Goal: Task Accomplishment & Management: Manage account settings

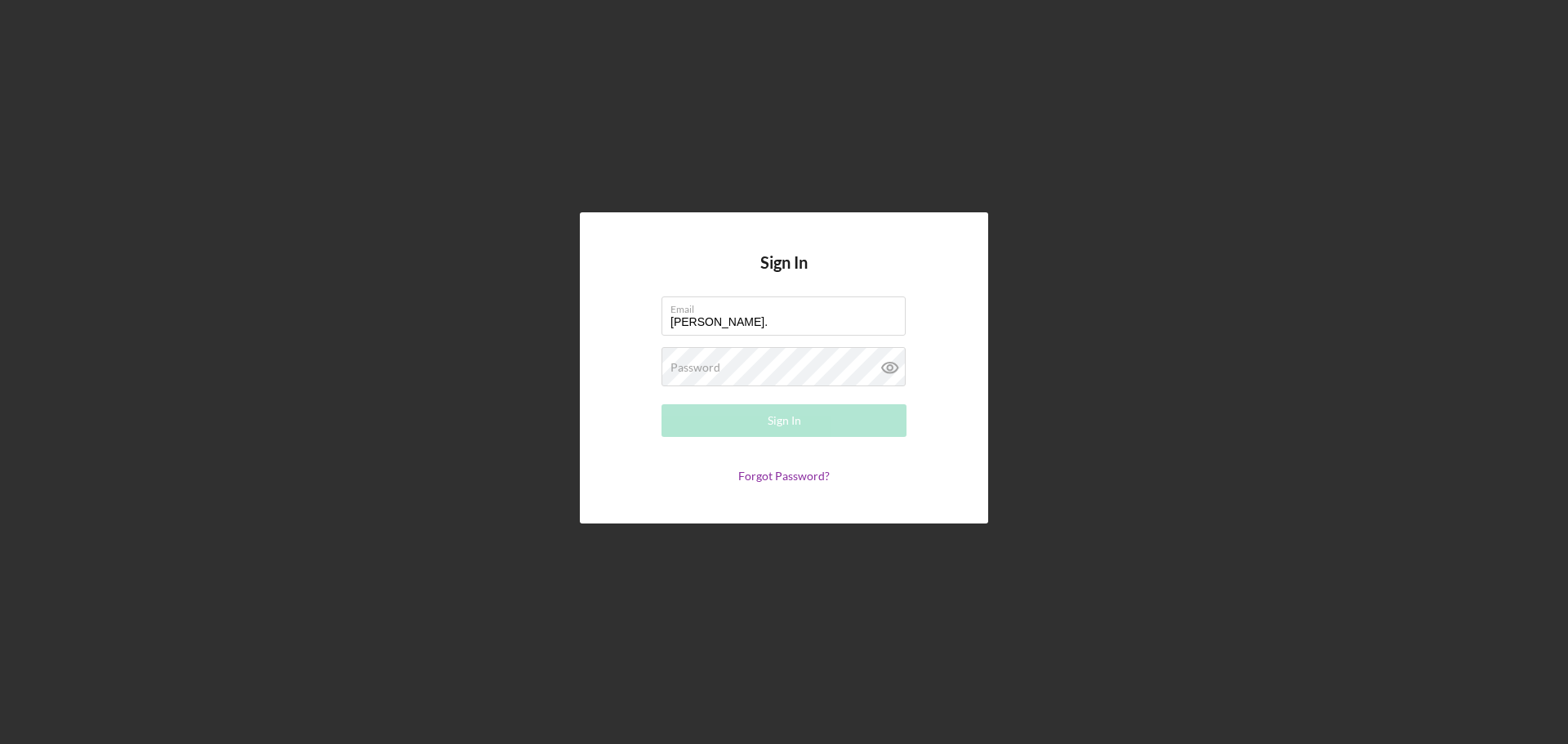
type input "[PERSON_NAME][EMAIL_ADDRESS][PERSON_NAME][DOMAIN_NAME]"
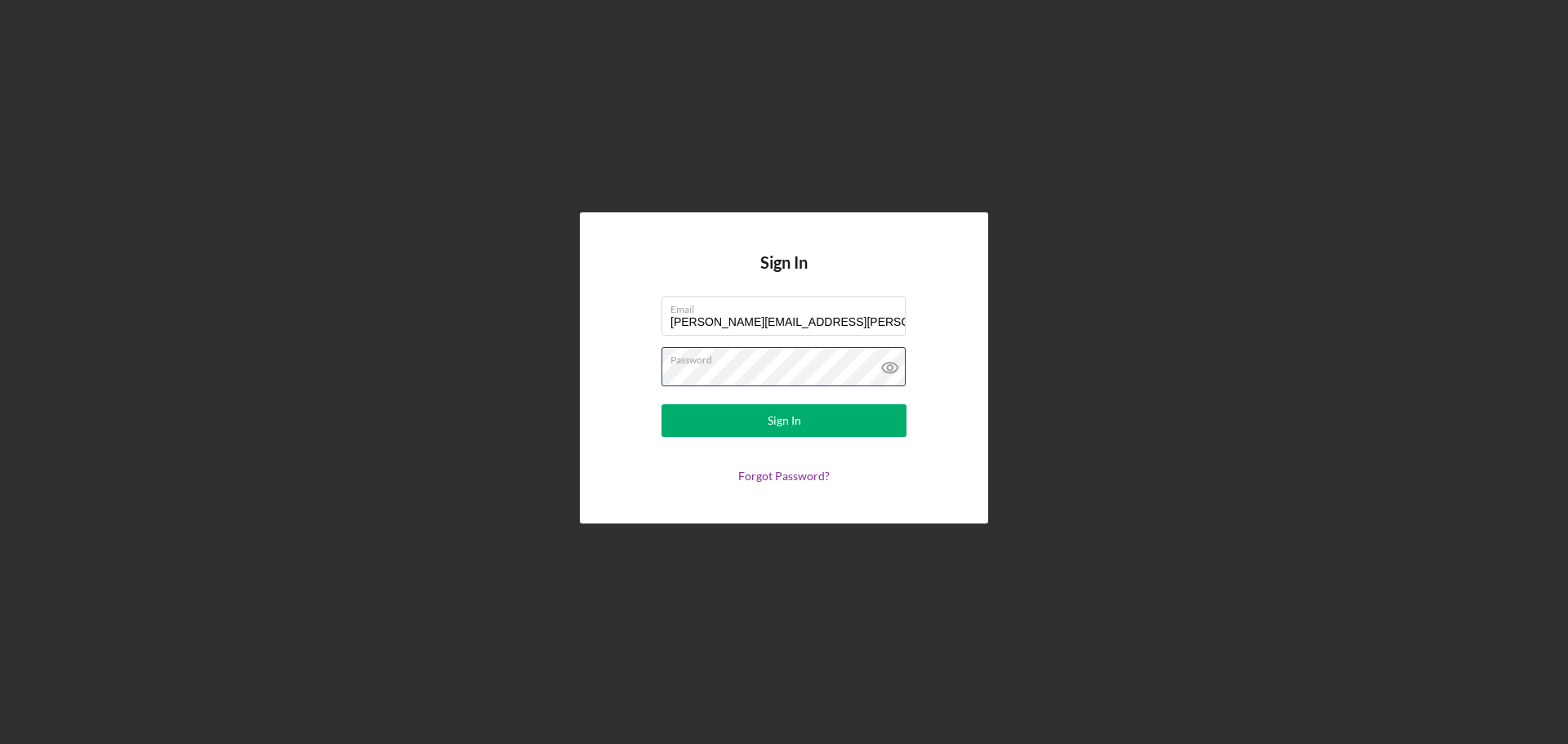
click at [661, 404] on button "Sign In" at bounding box center [784, 421] width 245 height 32
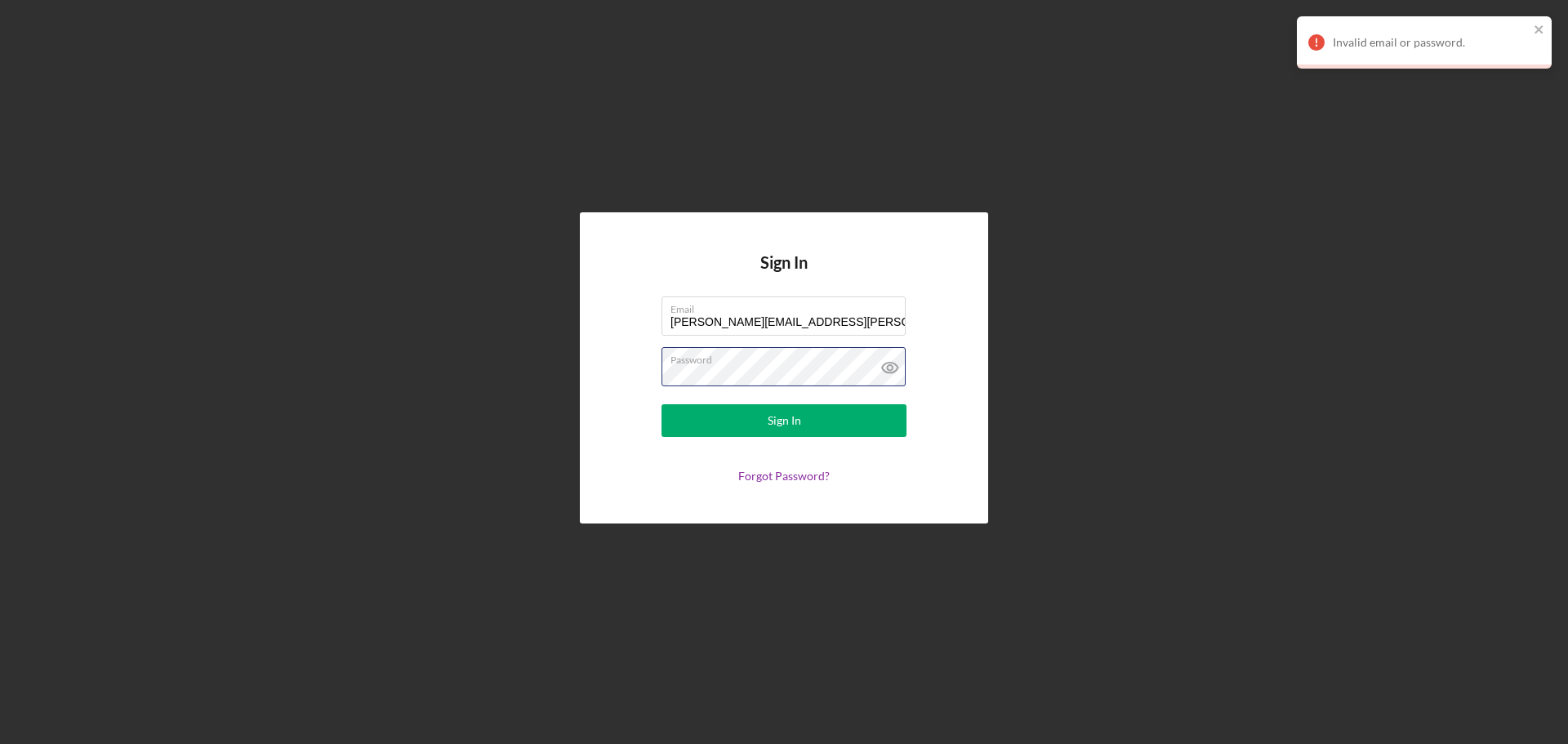
click at [631, 379] on form "Email [PERSON_NAME][EMAIL_ADDRESS][PERSON_NAME][DOMAIN_NAME] Password Sign In F…" at bounding box center [784, 389] width 327 height 186
click at [661, 404] on button "Sign In" at bounding box center [784, 421] width 245 height 32
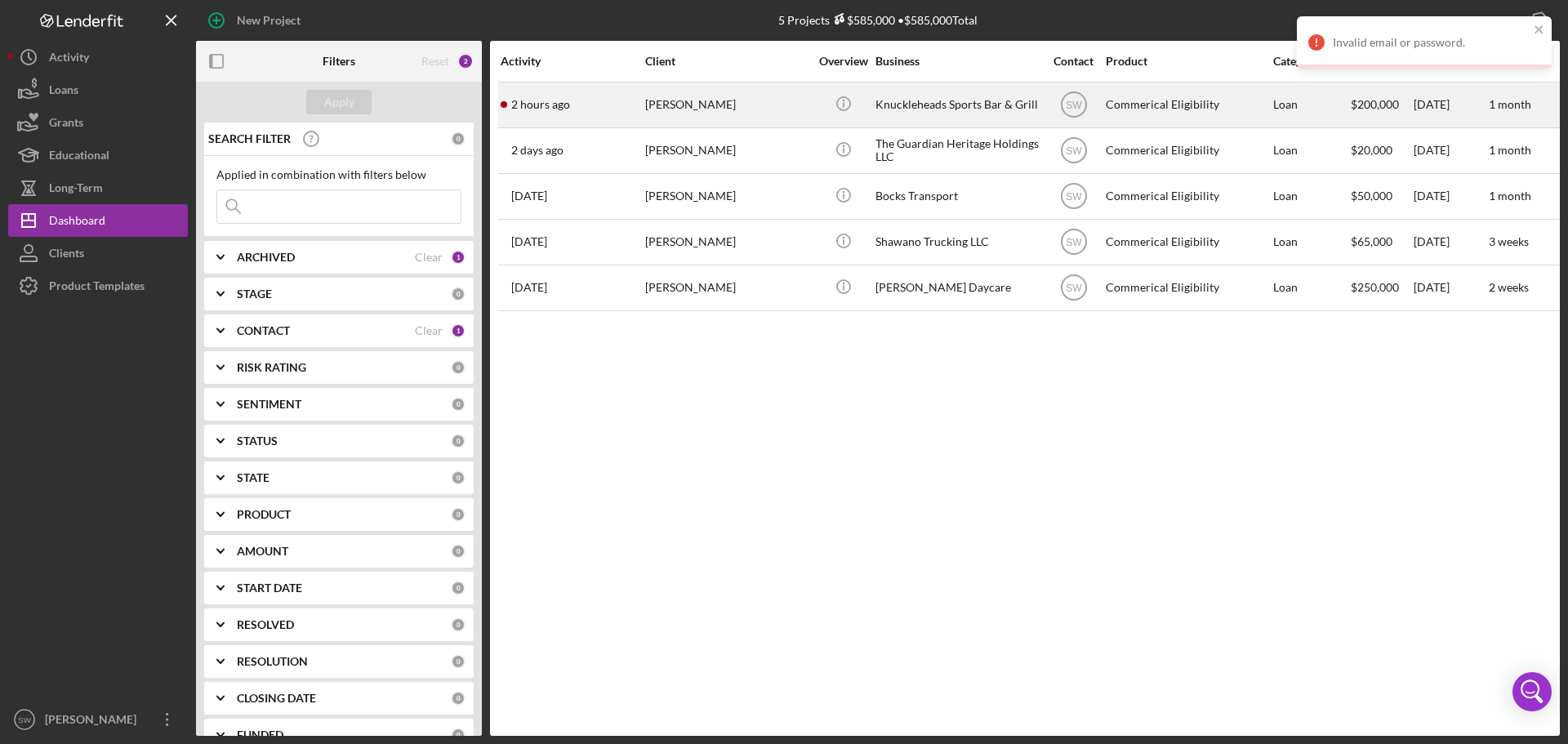
click at [673, 100] on div "[PERSON_NAME]" at bounding box center [727, 105] width 163 height 43
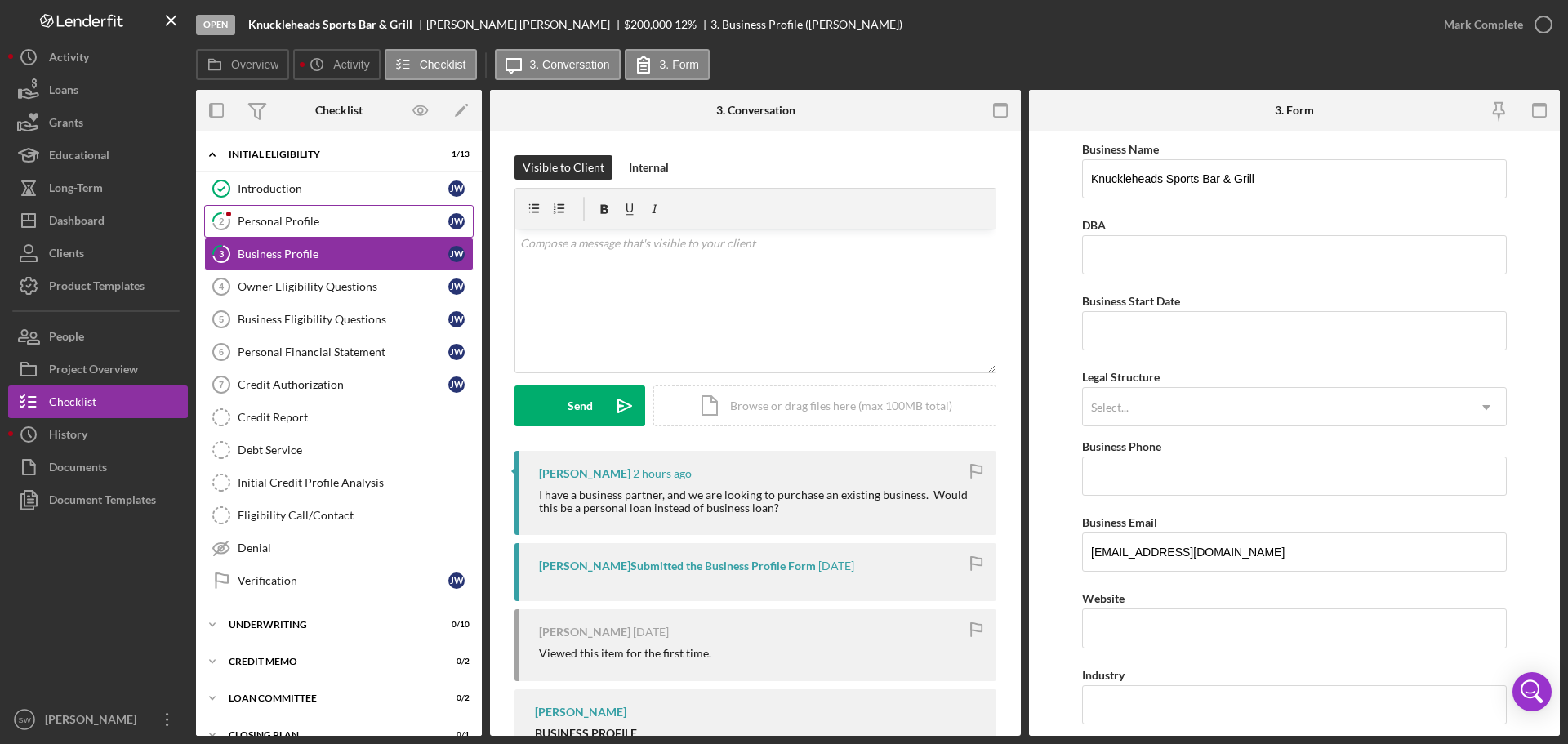
click at [283, 223] on div "Personal Profile" at bounding box center [343, 220] width 211 height 13
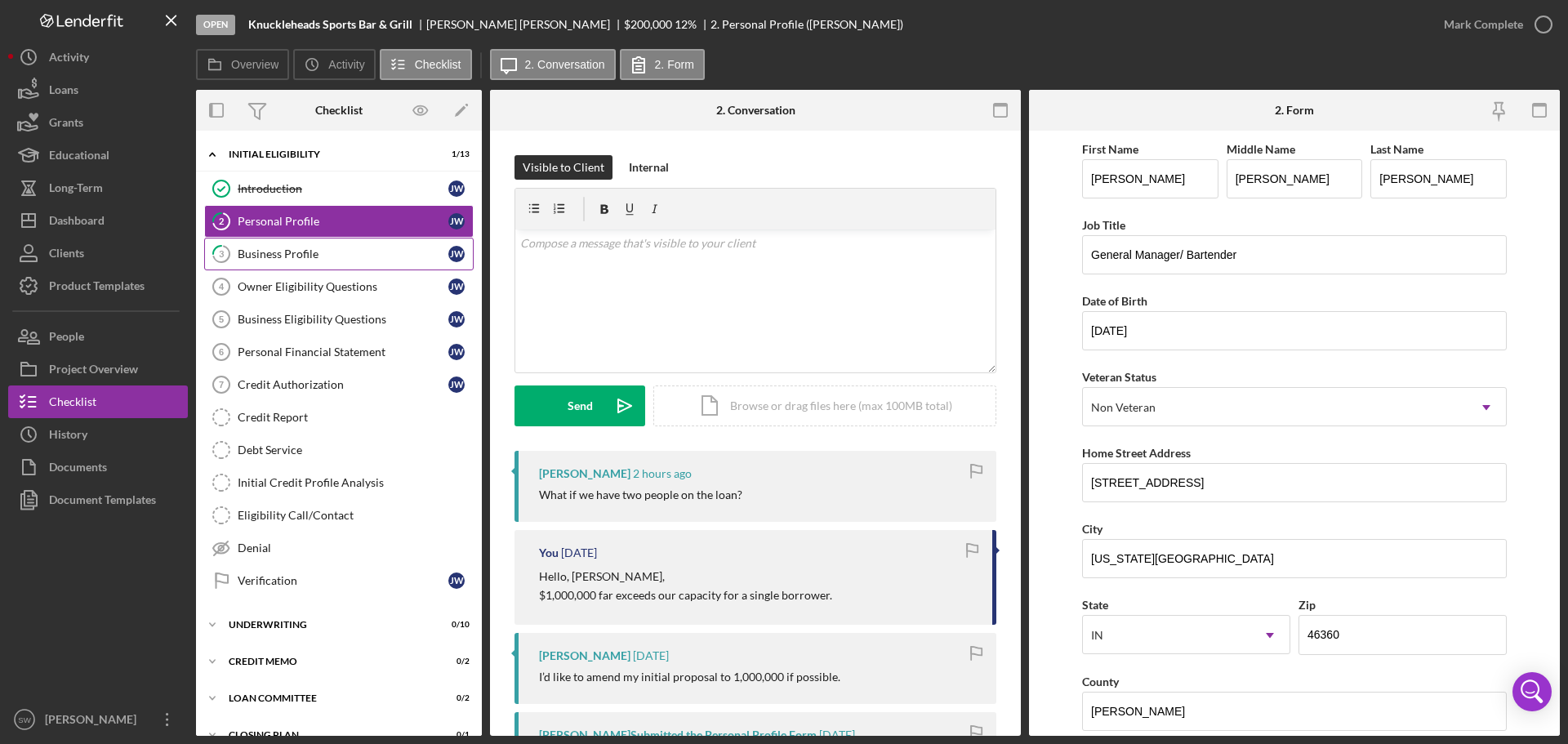
click at [274, 252] on div "Business Profile" at bounding box center [343, 254] width 211 height 13
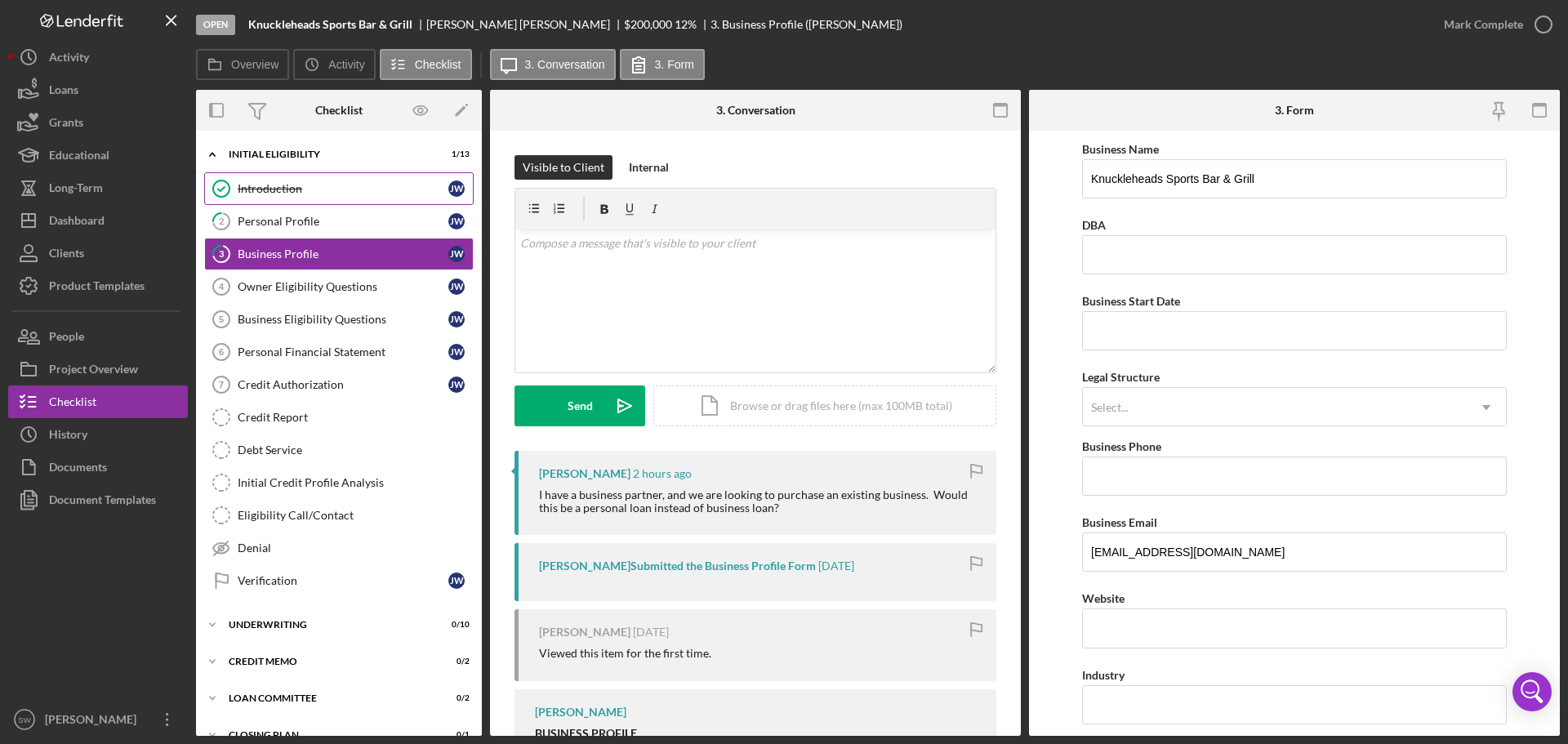
click at [267, 197] on link "Introduction Introduction [PERSON_NAME]" at bounding box center [339, 188] width 270 height 32
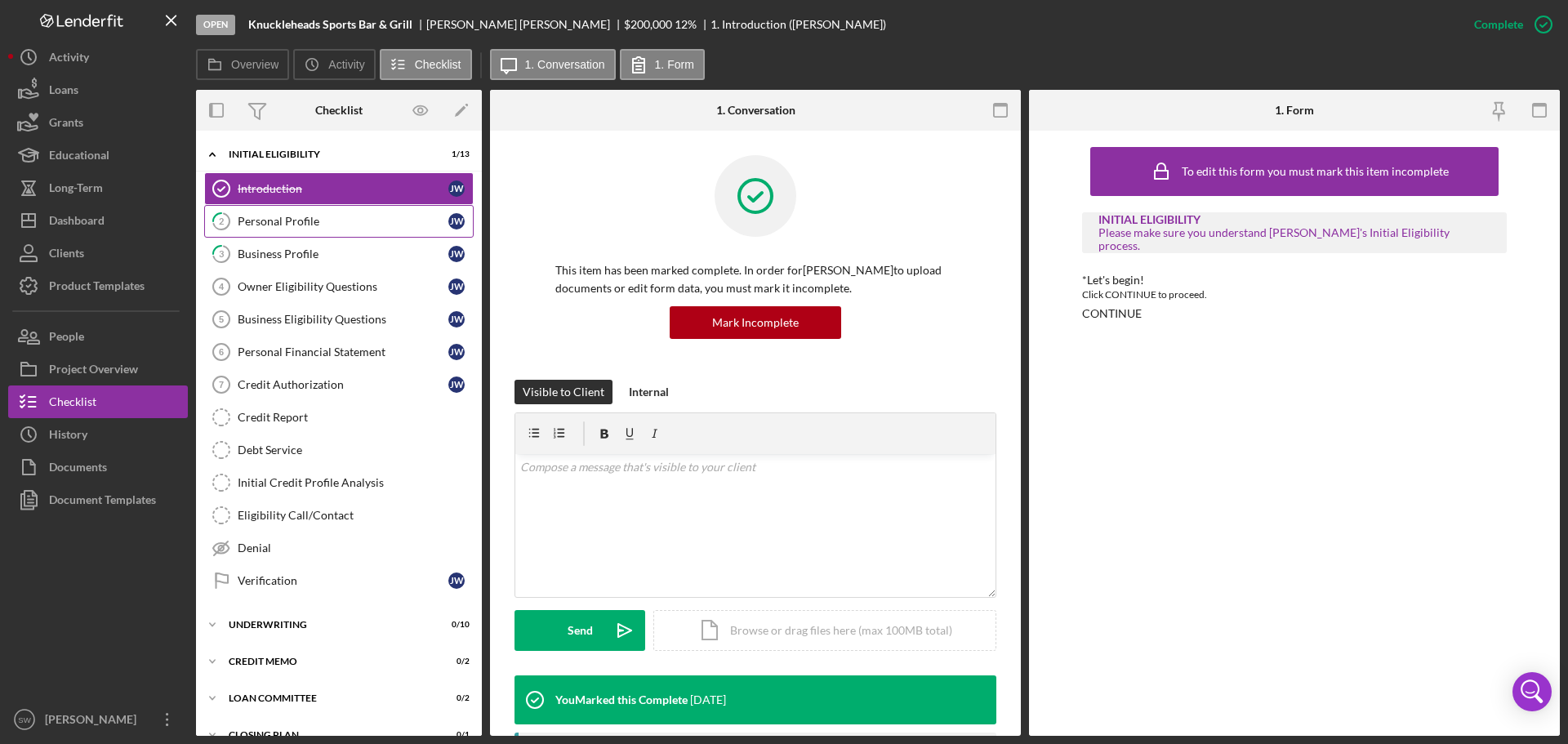
click at [268, 218] on div "Personal Profile" at bounding box center [343, 220] width 211 height 13
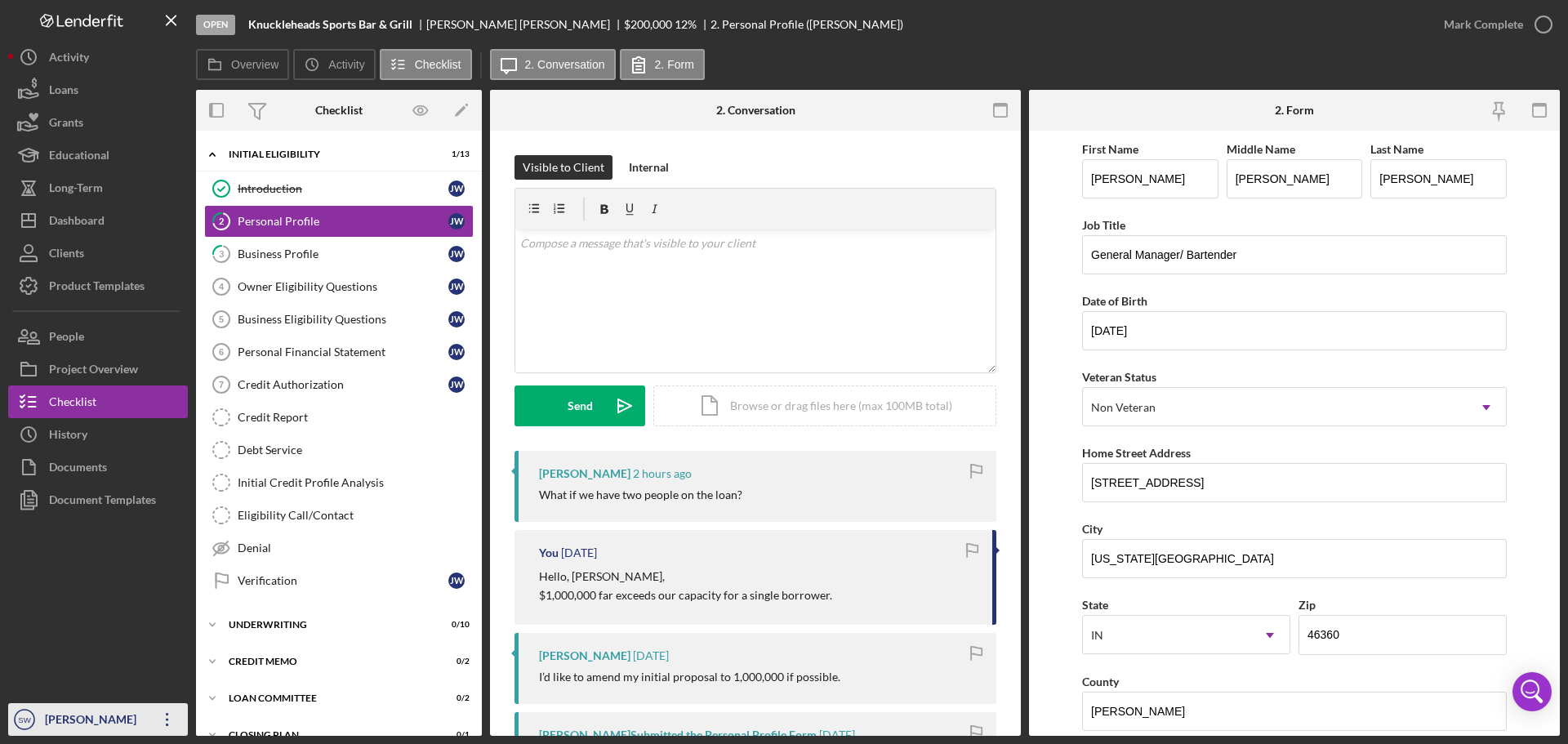
click at [77, 720] on div "[PERSON_NAME]" at bounding box center [94, 721] width 106 height 37
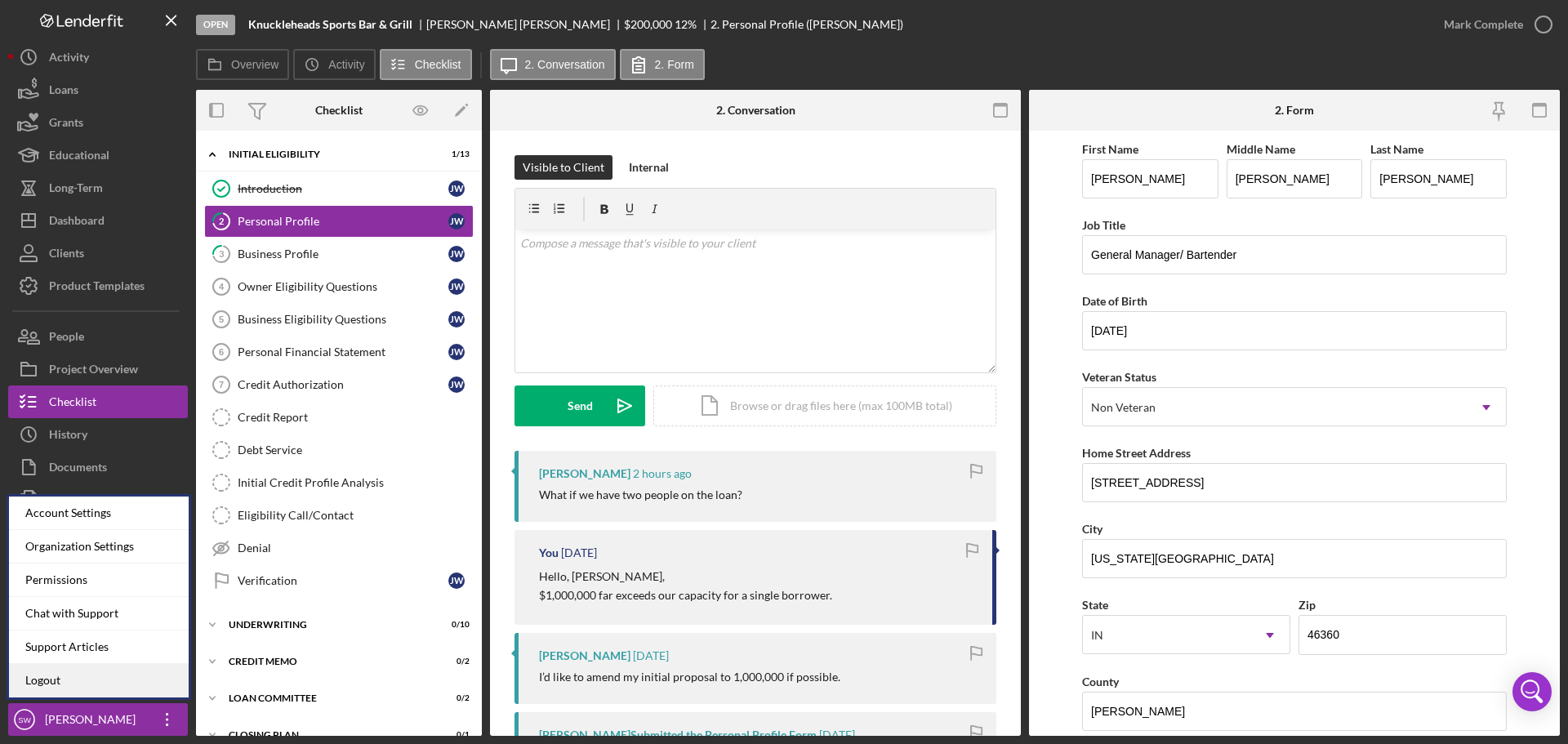
click at [58, 682] on link "Logout" at bounding box center [99, 680] width 180 height 33
